Goal: Transaction & Acquisition: Purchase product/service

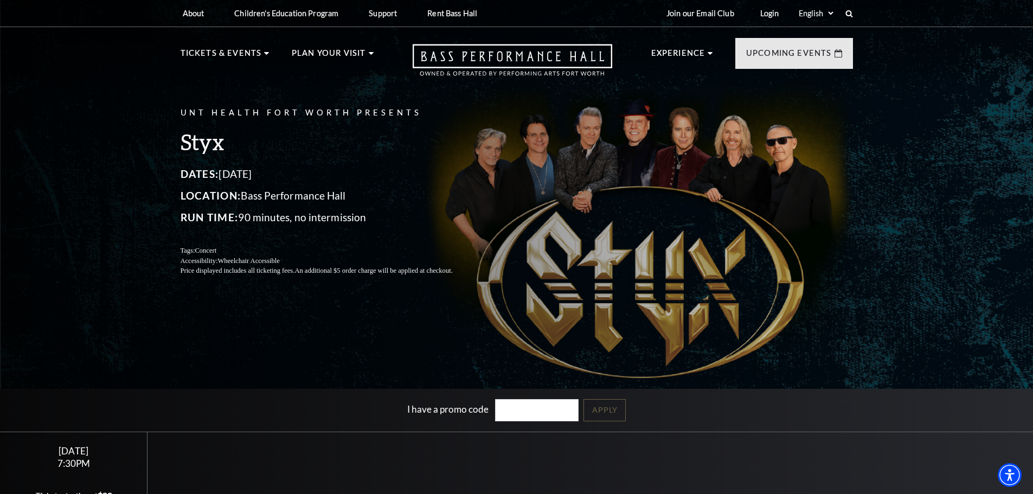
click at [525, 412] on input "I have a promo code" at bounding box center [536, 410] width 83 height 22
click at [510, 409] on input "I have a promo code" at bounding box center [536, 410] width 83 height 22
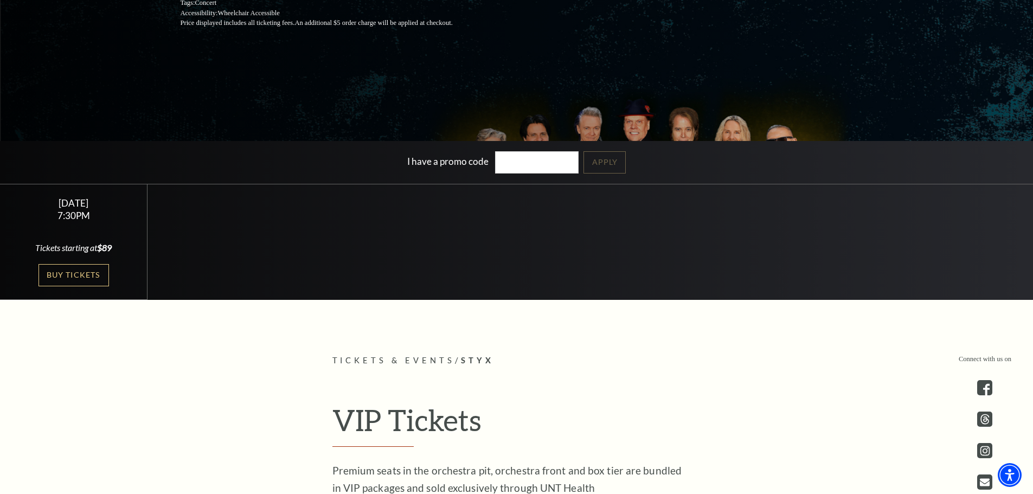
scroll to position [271, 0]
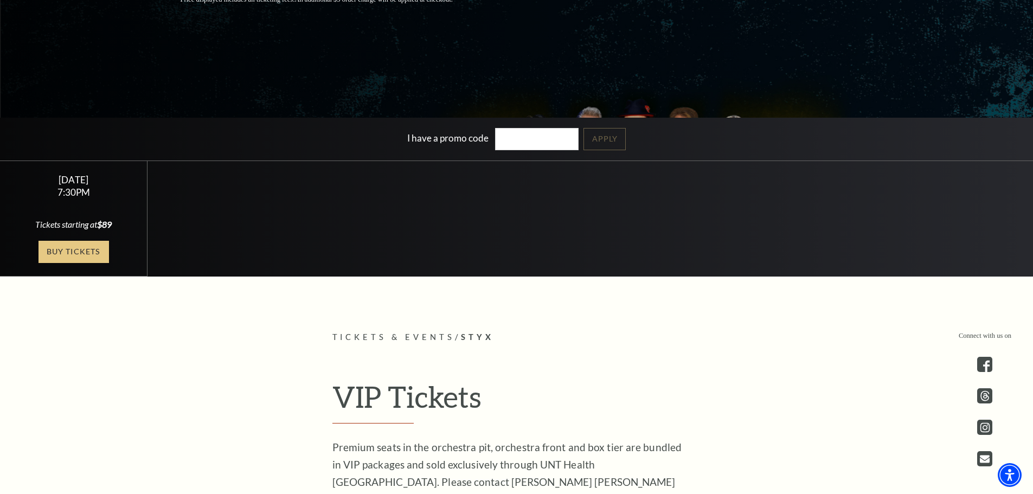
click at [79, 242] on link "Buy Tickets" at bounding box center [73, 252] width 70 height 22
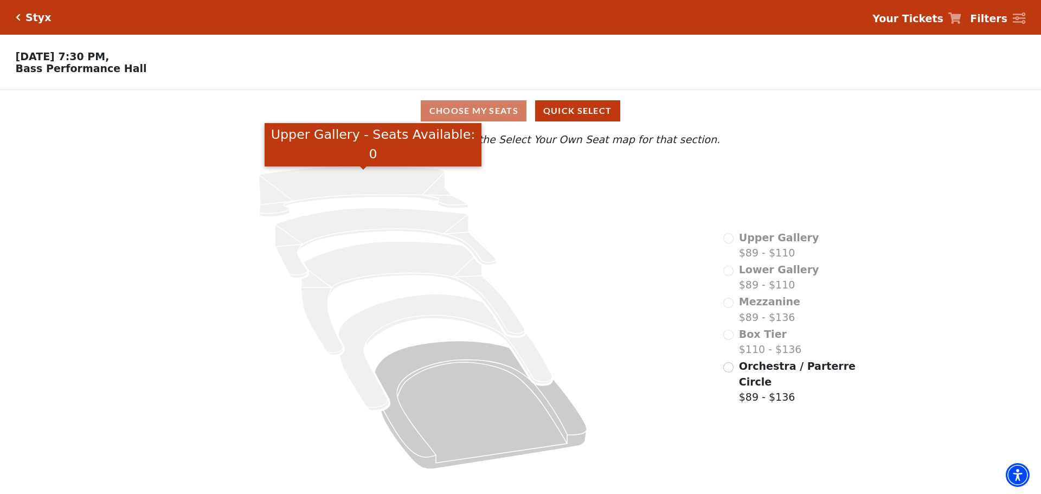
click at [100, 119] on div "Choose My Seats Quick Select Current Level Click on a level below to open the S…" at bounding box center [520, 284] width 1041 height 388
